Goal: Transaction & Acquisition: Download file/media

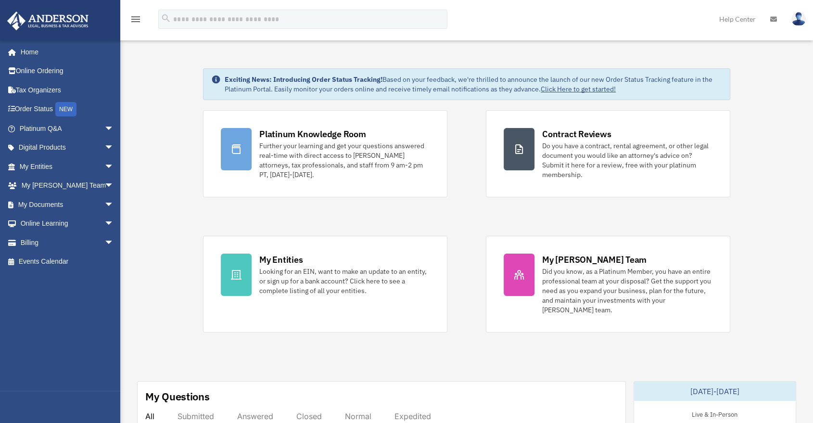
click at [58, 197] on link "My Documents arrow_drop_down" at bounding box center [68, 204] width 122 height 19
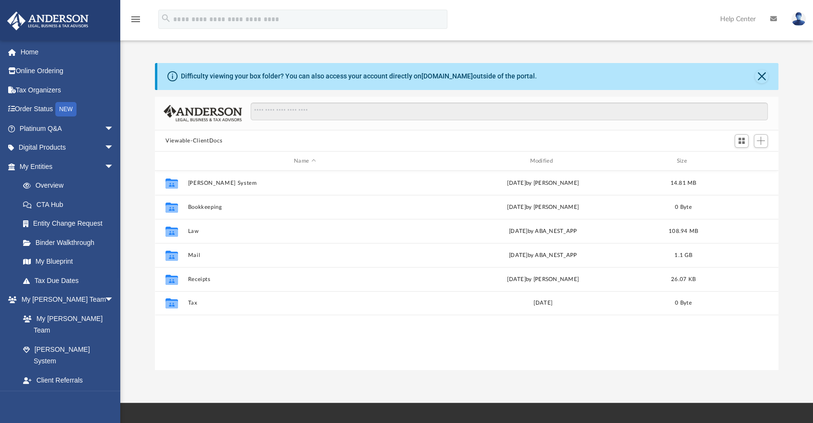
scroll to position [211, 615]
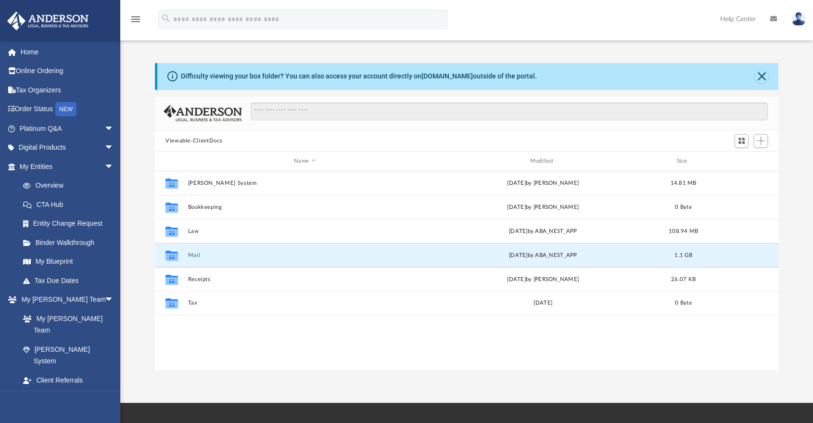
click at [195, 255] on button "Mail" at bounding box center [305, 255] width 234 height 6
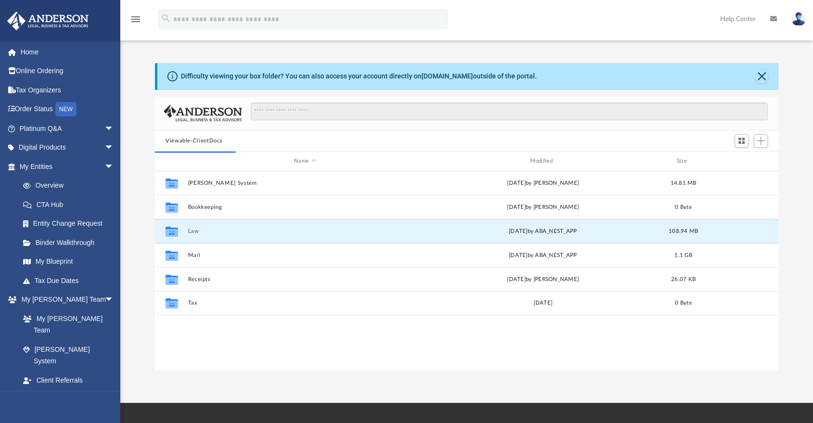
click at [199, 233] on button "Law" at bounding box center [305, 231] width 234 height 6
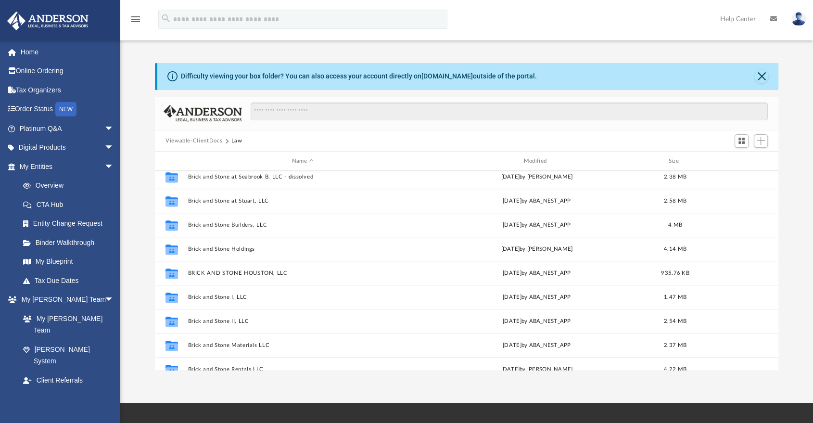
scroll to position [560, 0]
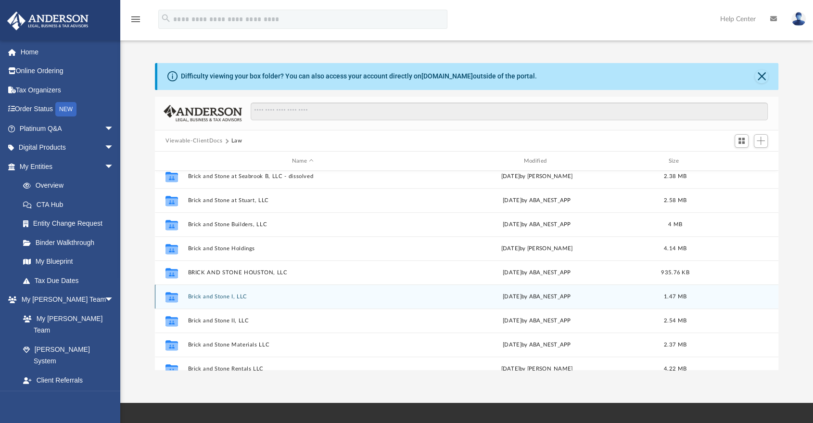
click at [729, 303] on div "Collaborated Folder Brick and Stone I, LLC Wed Jun 11 2025 by ABA_NEST_APP 1.47…" at bounding box center [466, 296] width 623 height 24
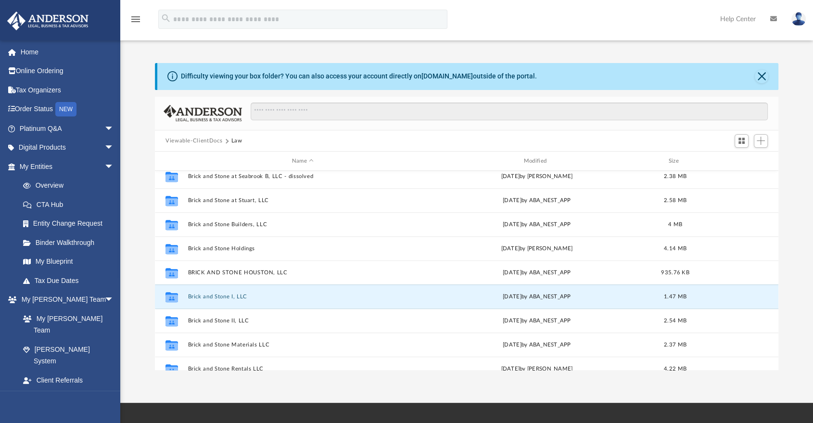
click at [238, 294] on button "Brick and Stone I, LLC" at bounding box center [303, 296] width 230 height 6
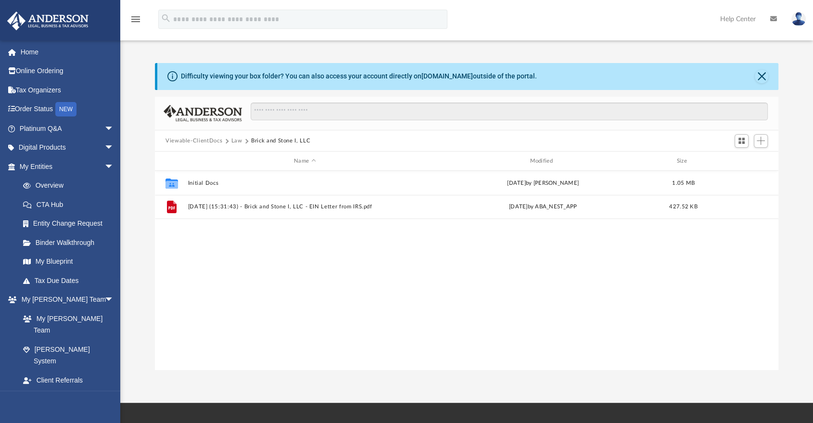
scroll to position [0, 0]
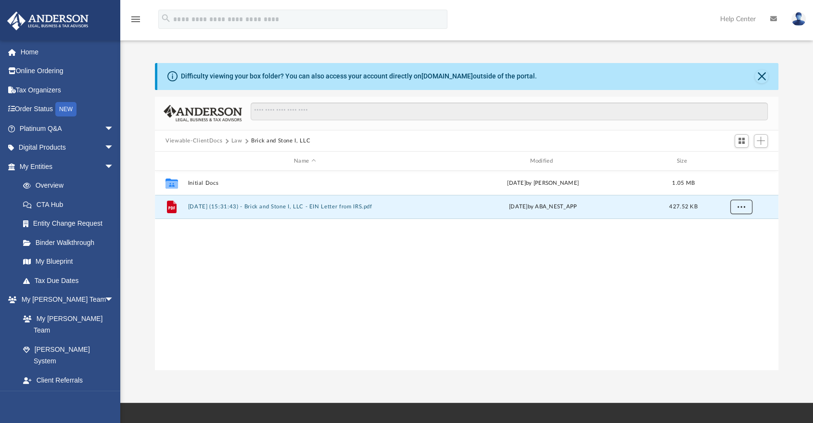
click at [745, 210] on button "More options" at bounding box center [741, 207] width 22 height 14
click at [741, 241] on li "Download" at bounding box center [732, 241] width 28 height 10
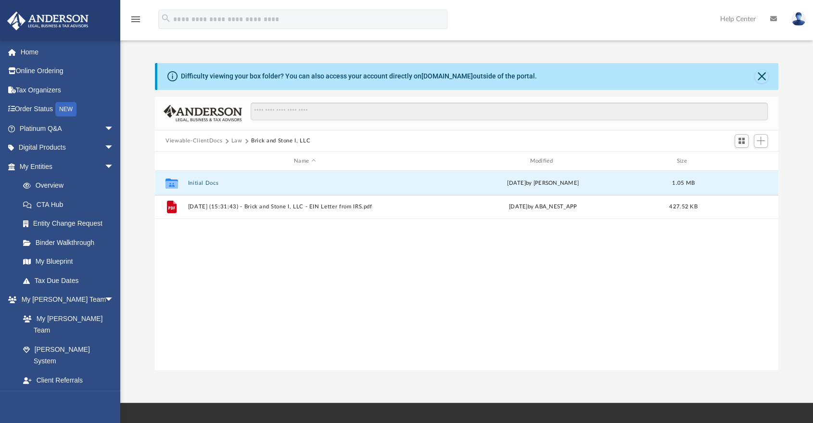
click at [212, 183] on button "Initial Docs" at bounding box center [305, 183] width 234 height 6
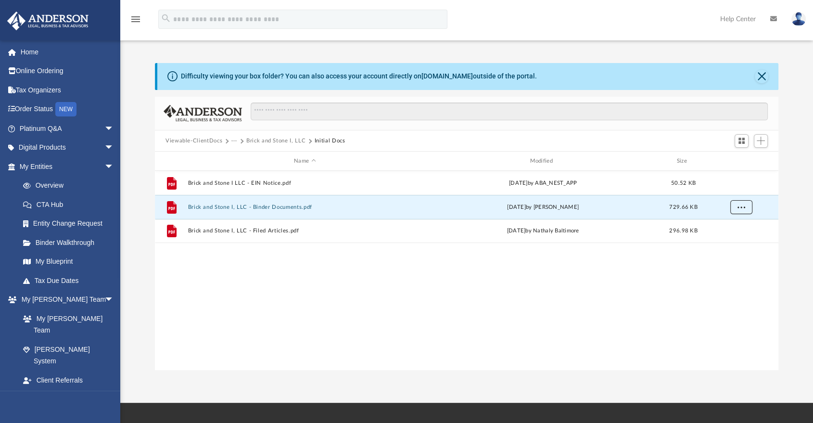
click at [751, 203] on button "More options" at bounding box center [741, 207] width 22 height 14
click at [739, 244] on li "Download" at bounding box center [732, 241] width 28 height 10
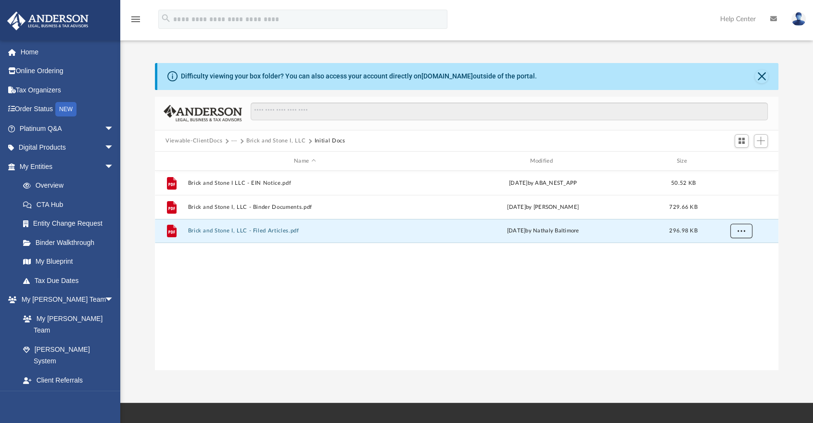
click at [742, 232] on span "More options" at bounding box center [741, 230] width 8 height 5
click at [736, 264] on li "Download" at bounding box center [732, 265] width 28 height 10
